Goal: Navigation & Orientation: Find specific page/section

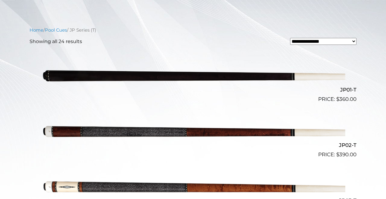
scroll to position [141, 0]
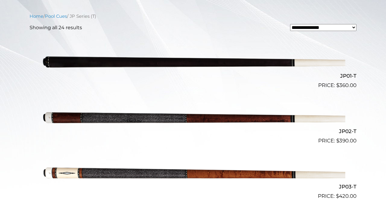
scroll to position [155, 0]
